Goal: Obtain resource: Download file/media

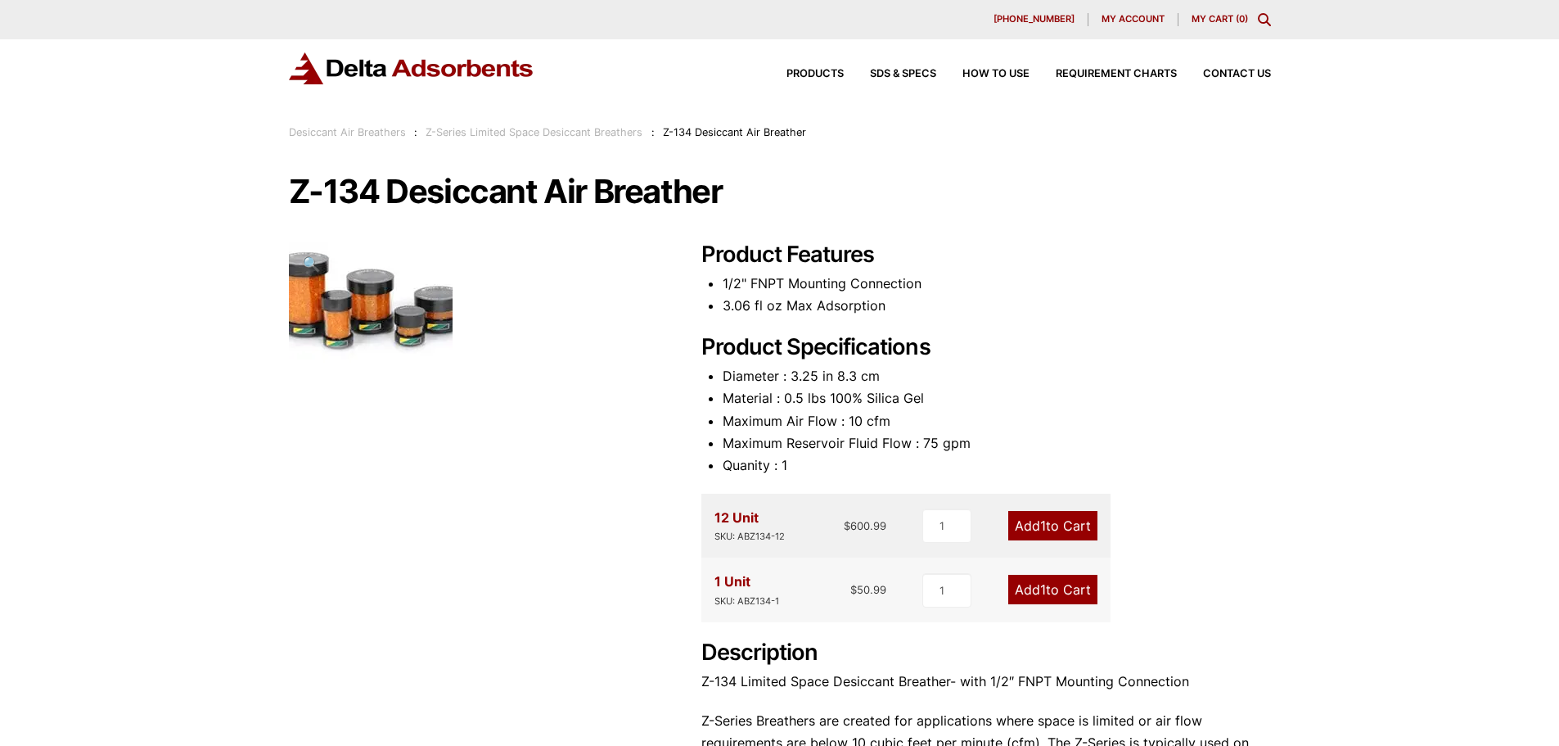
drag, startPoint x: 796, startPoint y: 365, endPoint x: 1018, endPoint y: 312, distance: 228.1
click at [796, 364] on div "Product Features 1/2" FNPT Mounting Connection 3.06 fl oz Max Adsorption Produc…" at bounding box center [986, 555] width 570 height 628
drag, startPoint x: 731, startPoint y: 304, endPoint x: 952, endPoint y: 309, distance: 221.0
click at [952, 309] on li "3.06 fl oz Max Adsorption" at bounding box center [997, 306] width 548 height 22
click at [982, 309] on li "3.06 fl oz Max Adsorption" at bounding box center [997, 306] width 548 height 22
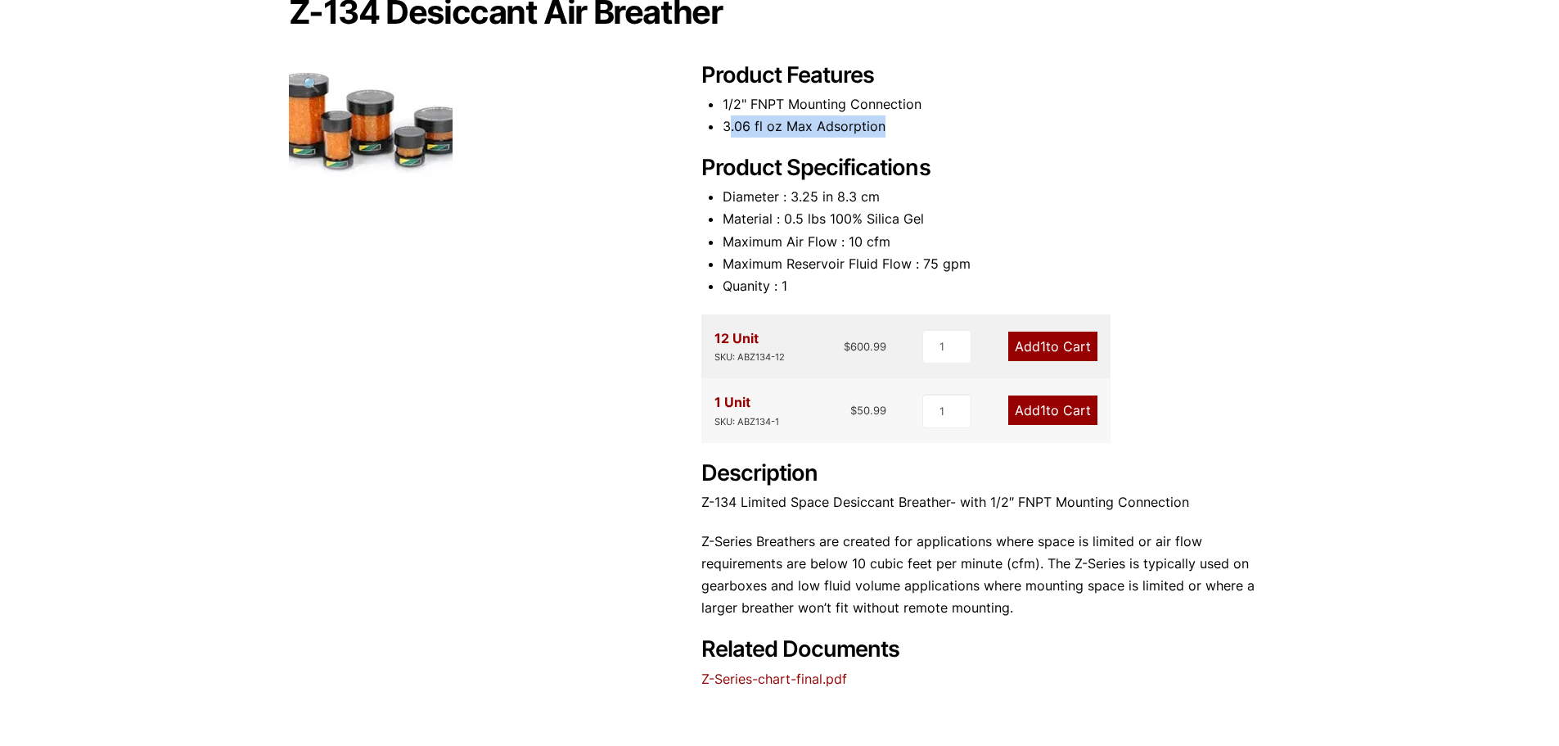
scroll to position [246, 0]
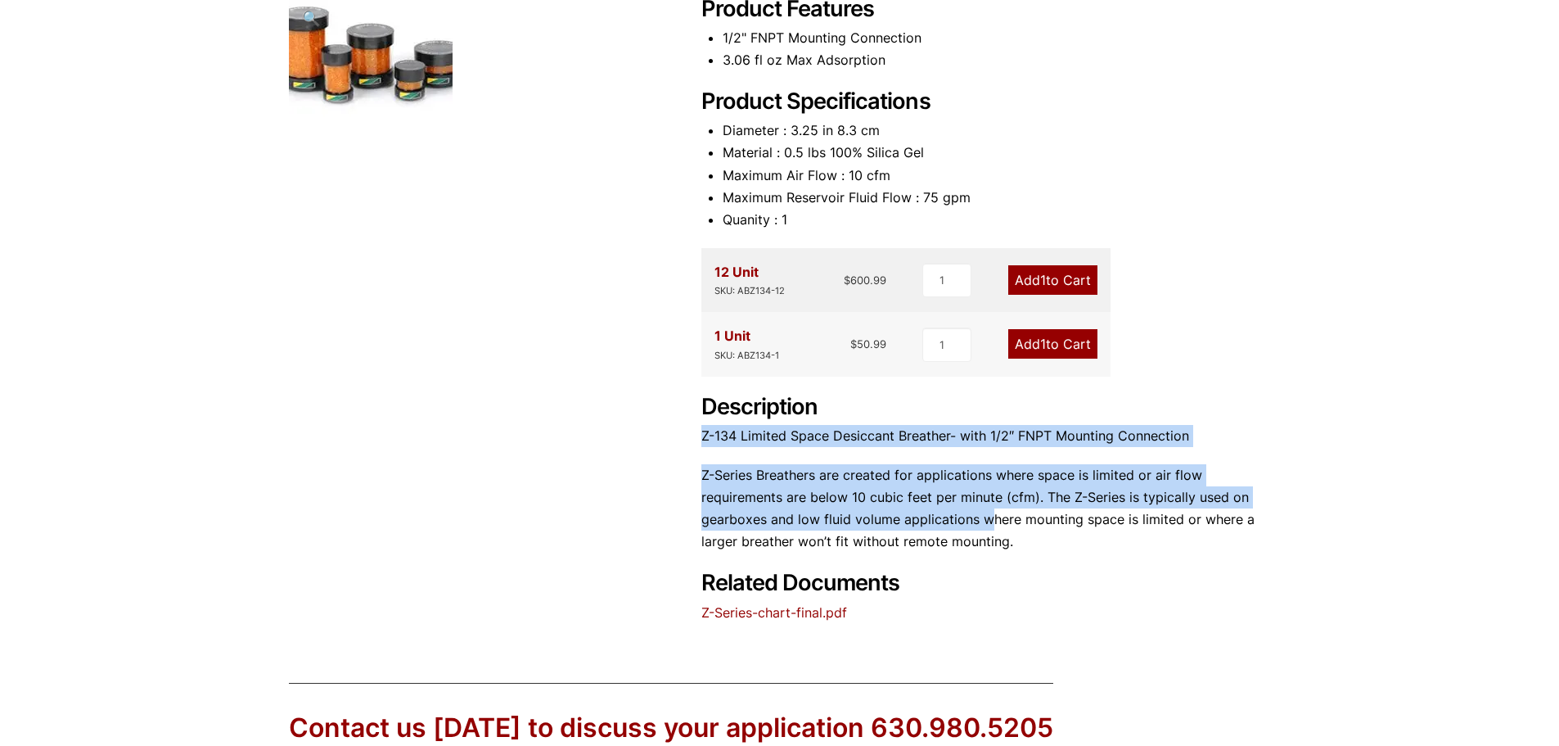
drag, startPoint x: 703, startPoint y: 441, endPoint x: 988, endPoint y: 519, distance: 295.2
click at [988, 519] on div "Description Z-134 Limited Space Desiccant Breather- with 1/2″ FNPT Mounting Con…" at bounding box center [986, 474] width 570 height 160
click at [1012, 508] on p "Z-Series Breathers are created for applications where space is limited or air f…" at bounding box center [986, 508] width 570 height 89
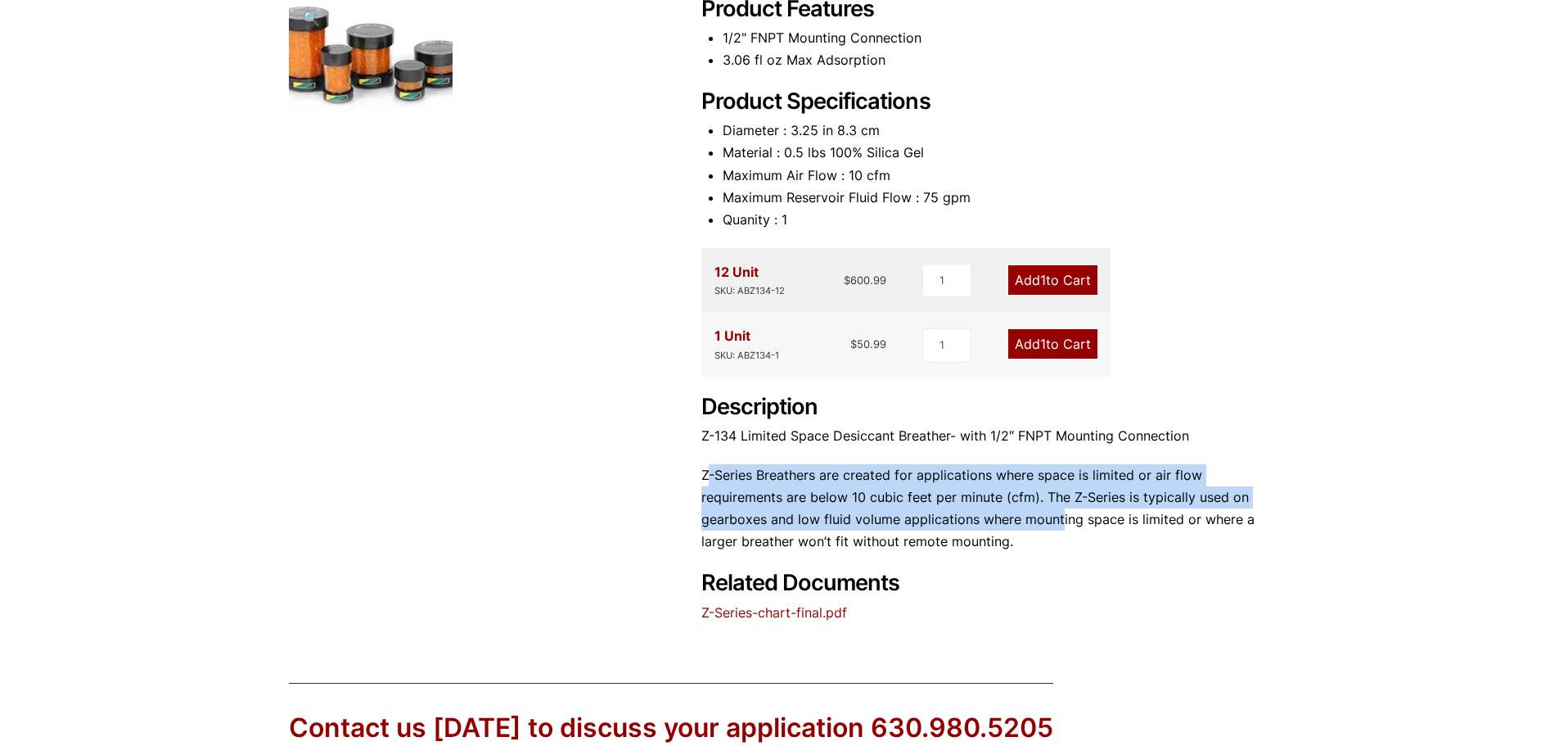
drag, startPoint x: 710, startPoint y: 472, endPoint x: 1060, endPoint y: 529, distance: 354.0
click at [1060, 526] on p "Z-Series Breathers are created for applications where space is limited or air f…" at bounding box center [986, 508] width 570 height 89
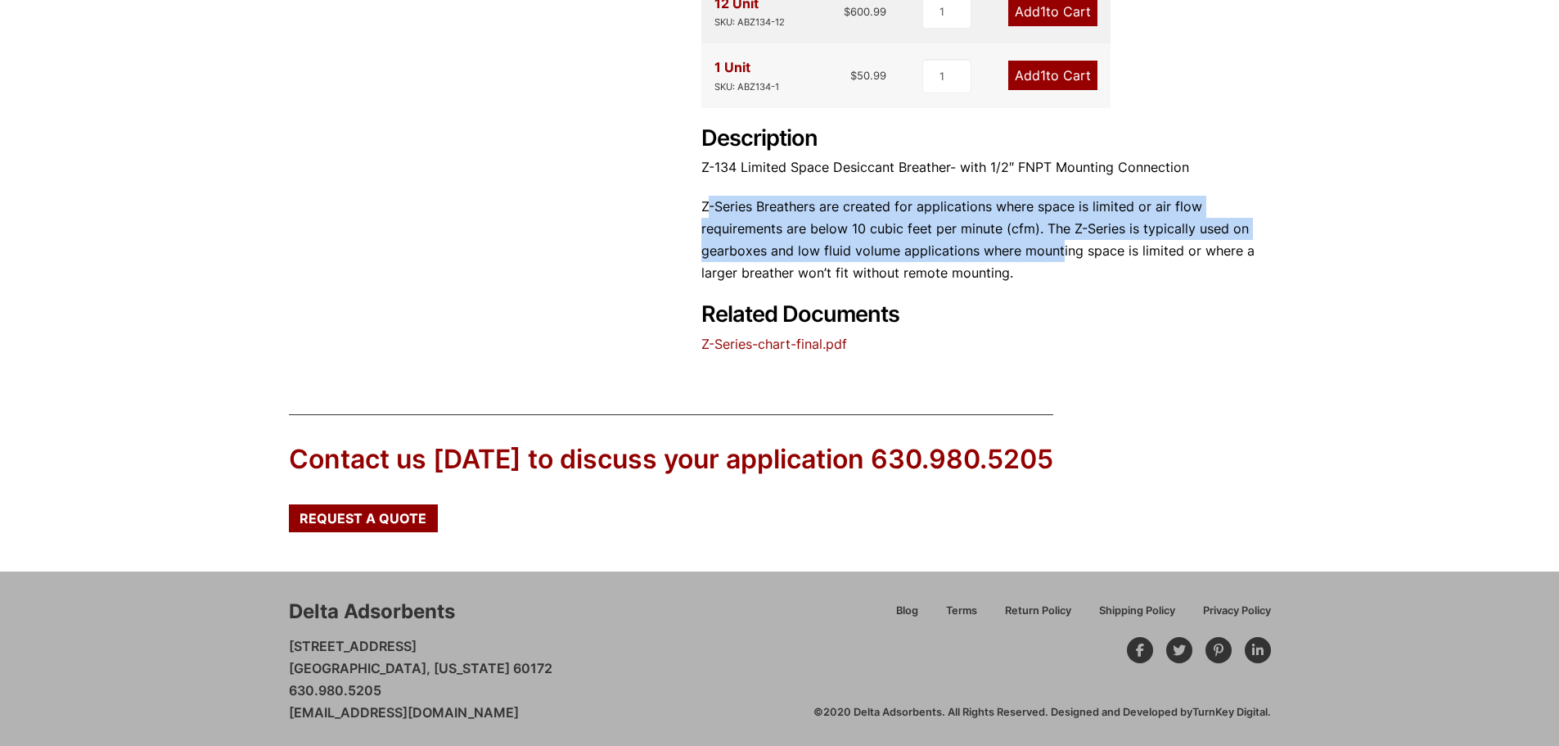
scroll to position [518, 0]
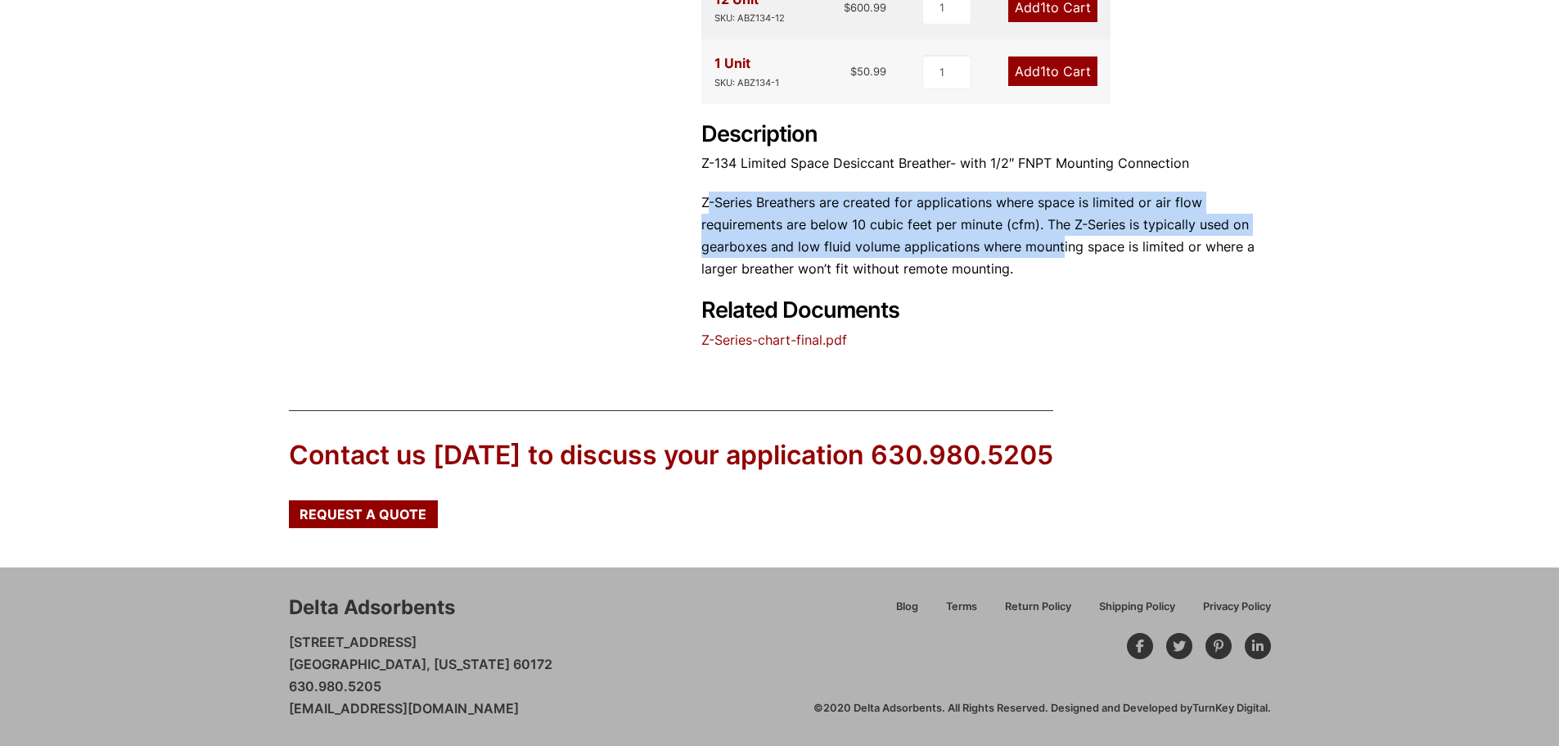
click at [772, 339] on link "Z-Series-chart-final.pdf" at bounding box center [774, 339] width 146 height 16
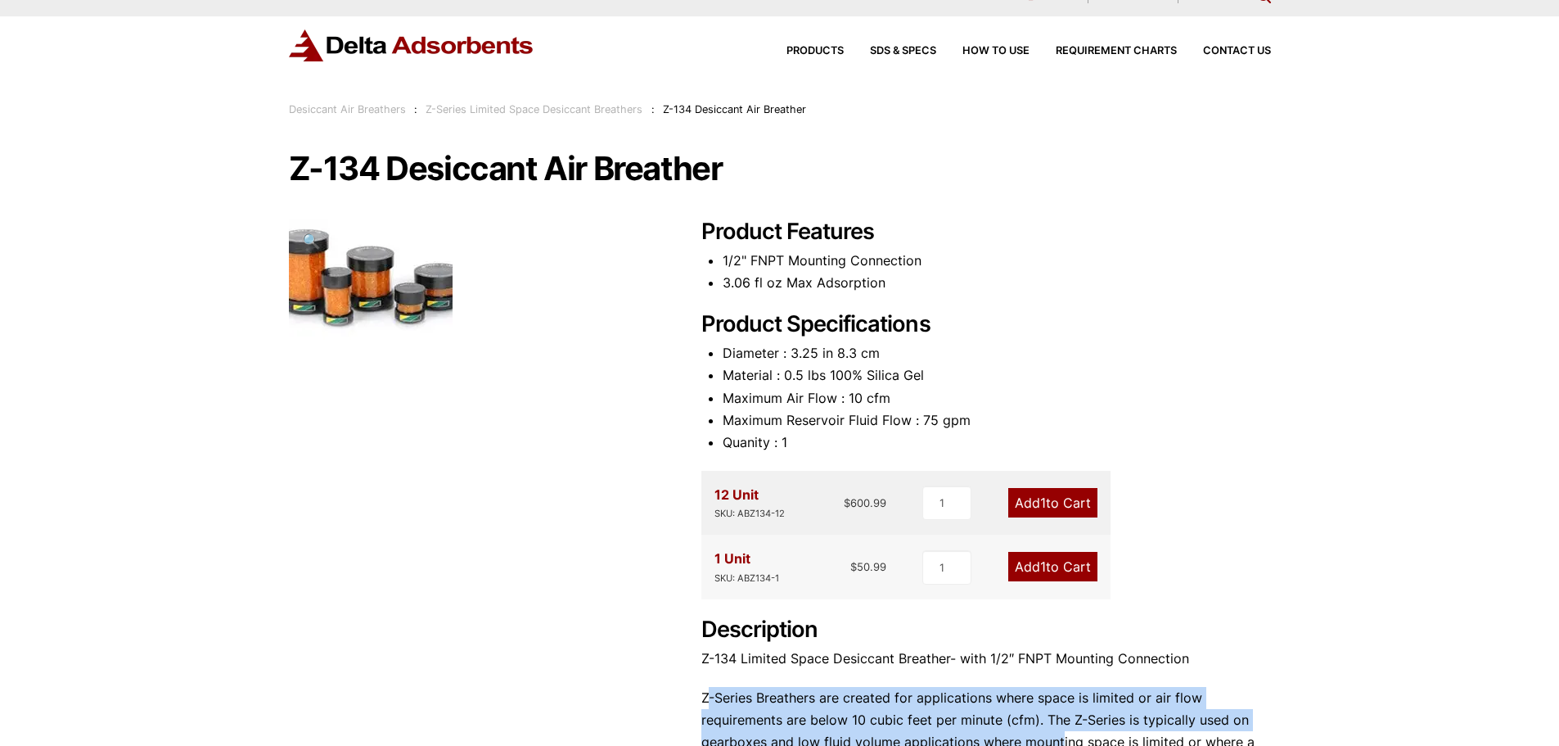
scroll to position [0, 0]
